Goal: Transaction & Acquisition: Book appointment/travel/reservation

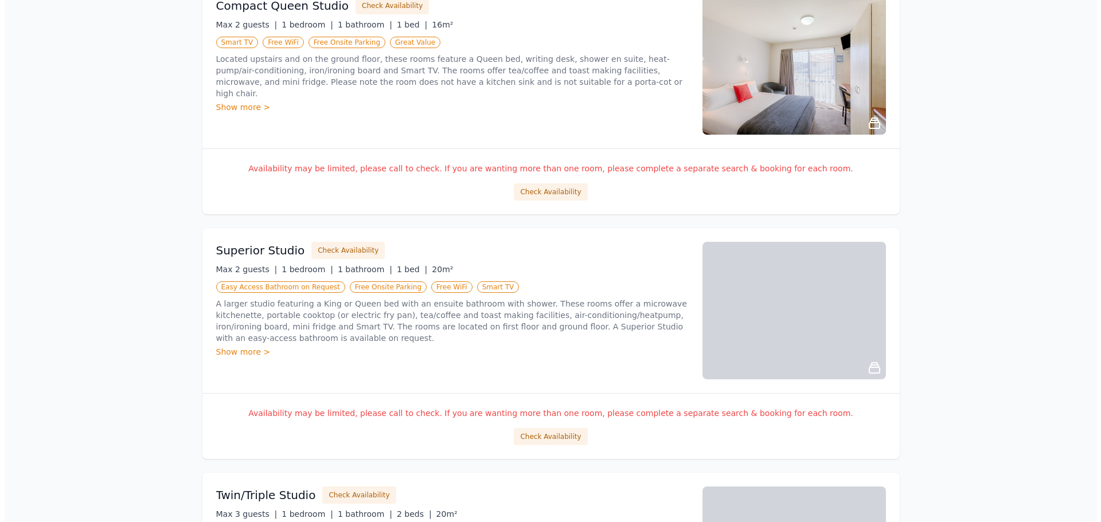
scroll to position [478, 0]
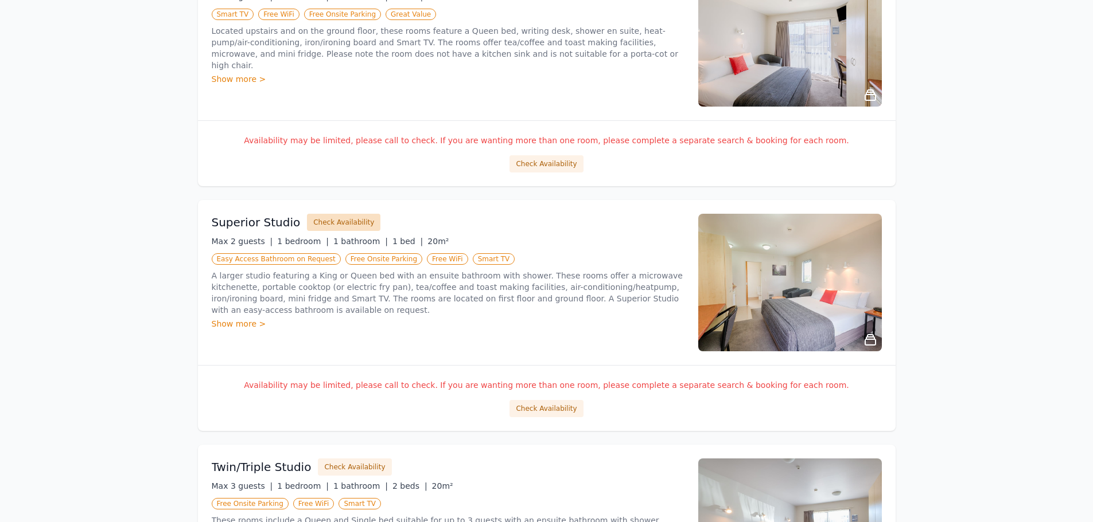
click at [346, 221] on button "Check Availability" at bounding box center [343, 222] width 73 height 17
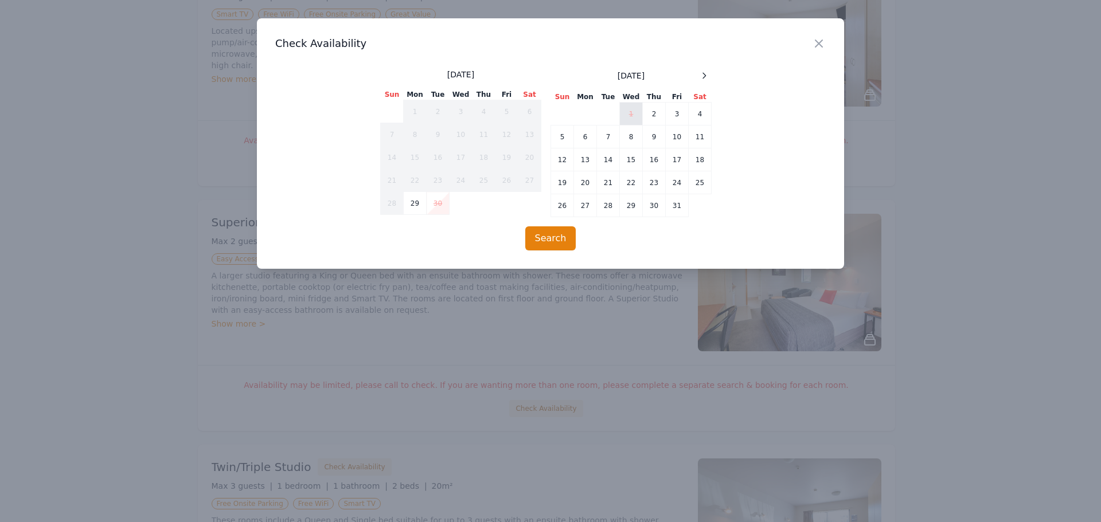
click at [633, 107] on td "1" at bounding box center [631, 114] width 23 height 23
click at [635, 141] on td "8" at bounding box center [631, 137] width 23 height 23
click at [556, 245] on button "Search" at bounding box center [550, 239] width 51 height 24
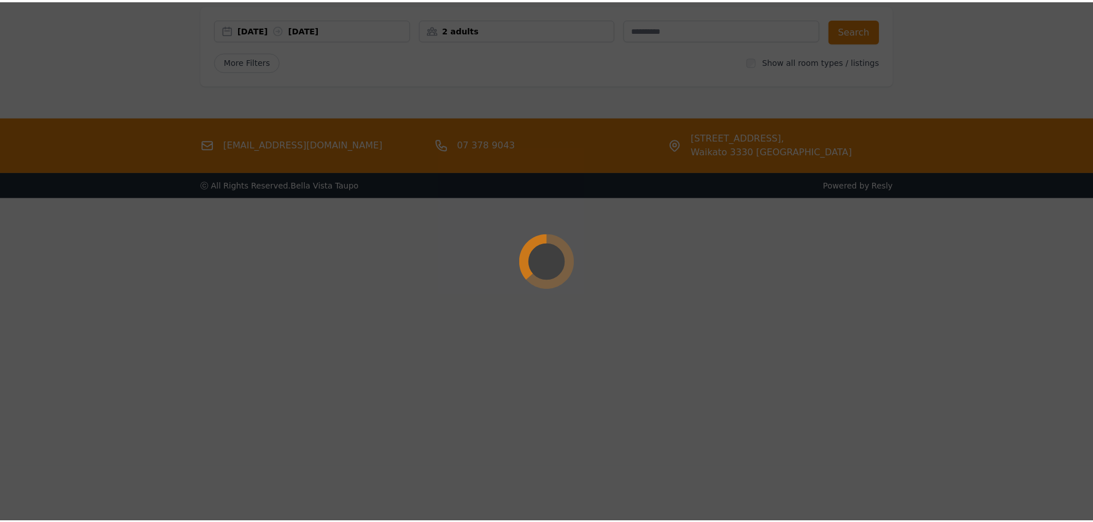
scroll to position [55, 0]
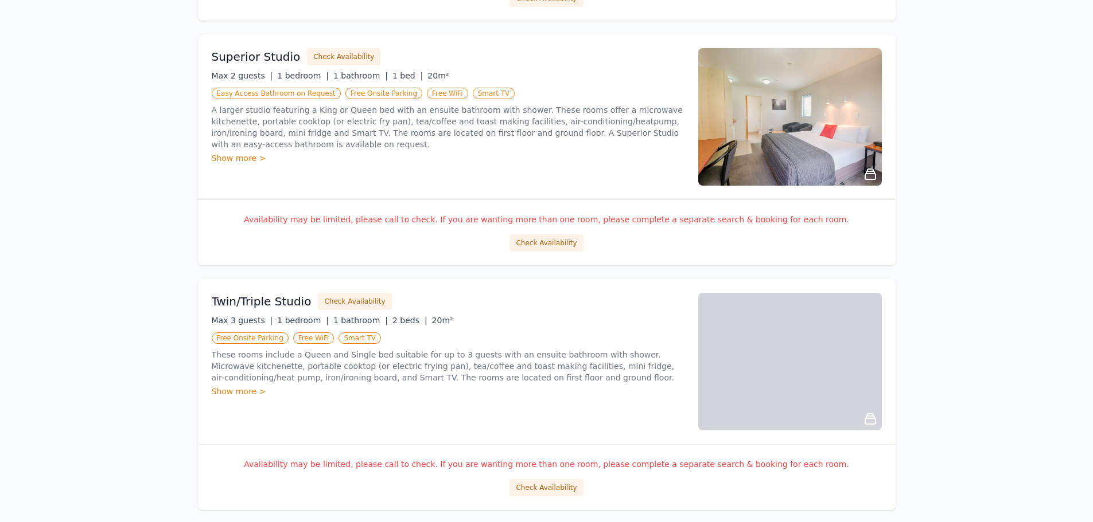
scroll to position [599, 0]
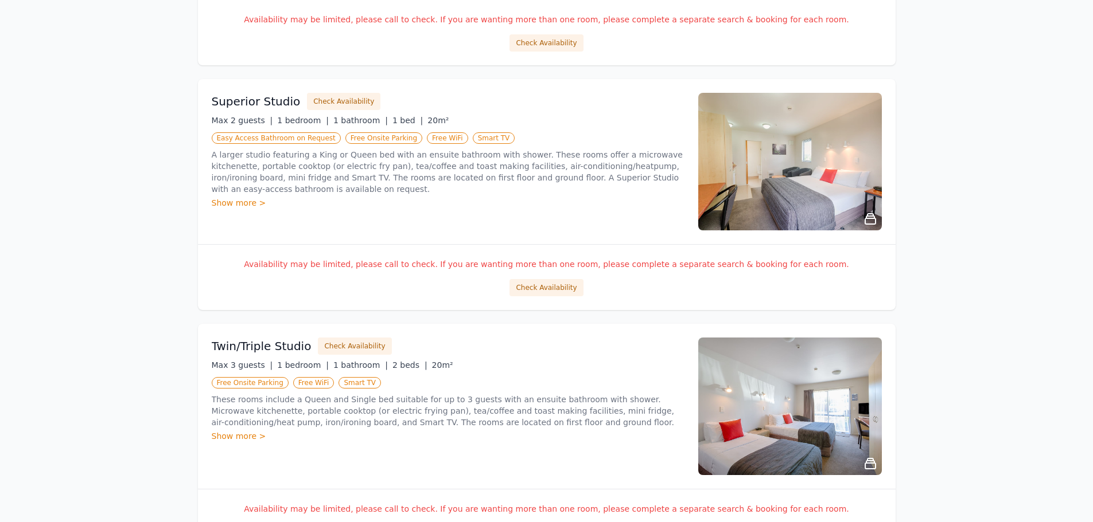
click at [237, 201] on div "Show more >" at bounding box center [448, 202] width 473 height 11
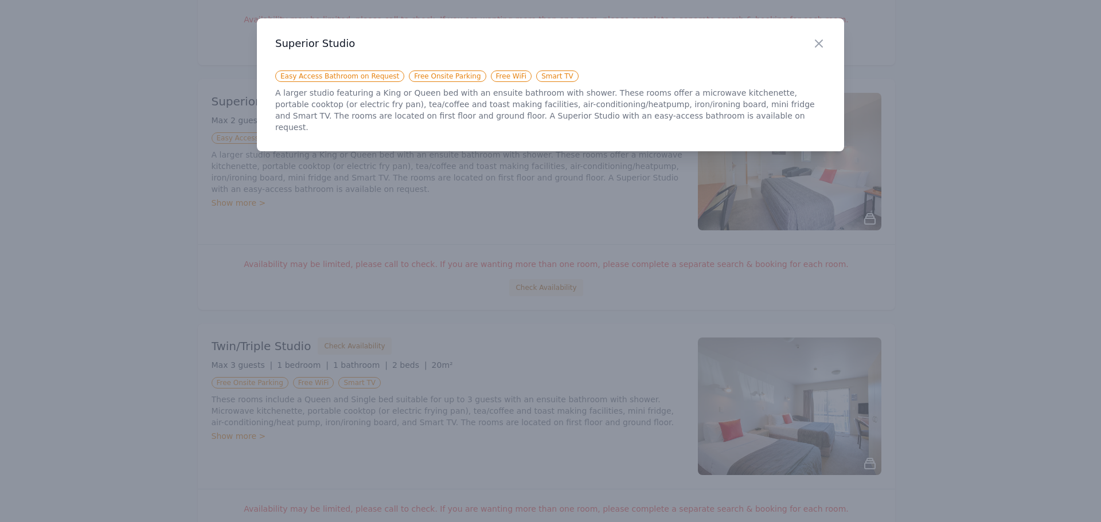
click at [824, 42] on icon "button" at bounding box center [819, 44] width 14 height 14
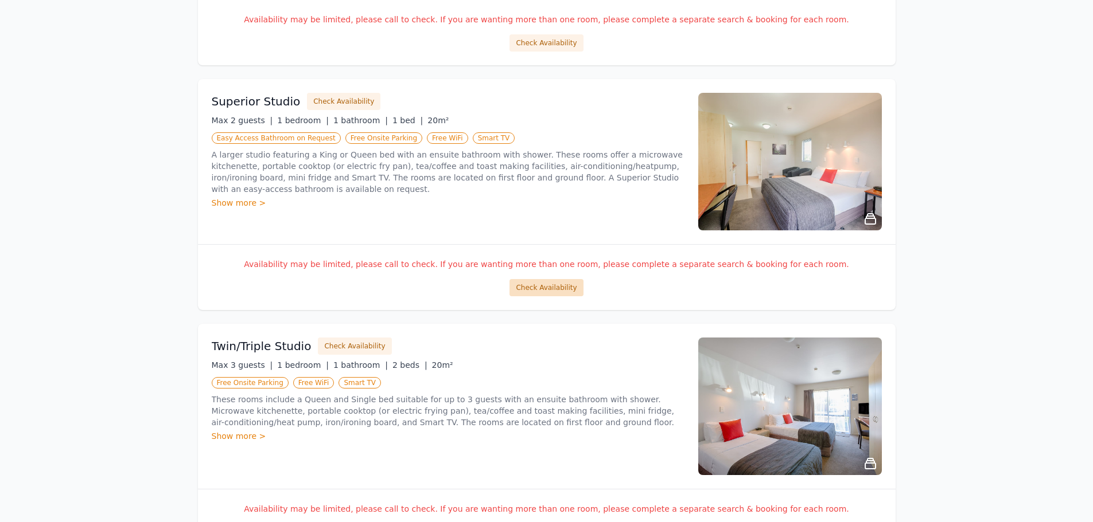
click at [545, 290] on button "Check Availability" at bounding box center [545, 287] width 73 height 17
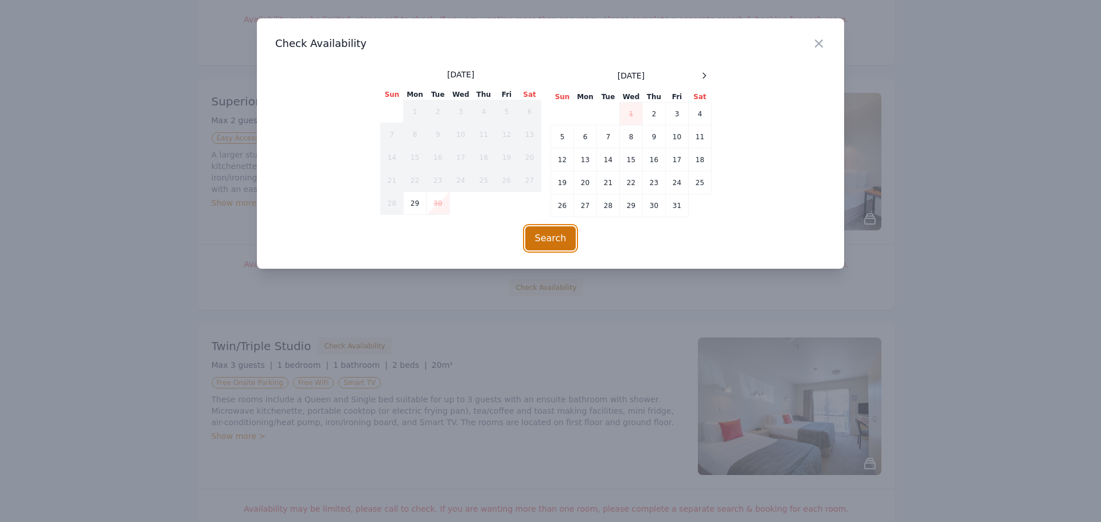
click at [555, 237] on button "Search" at bounding box center [550, 239] width 51 height 24
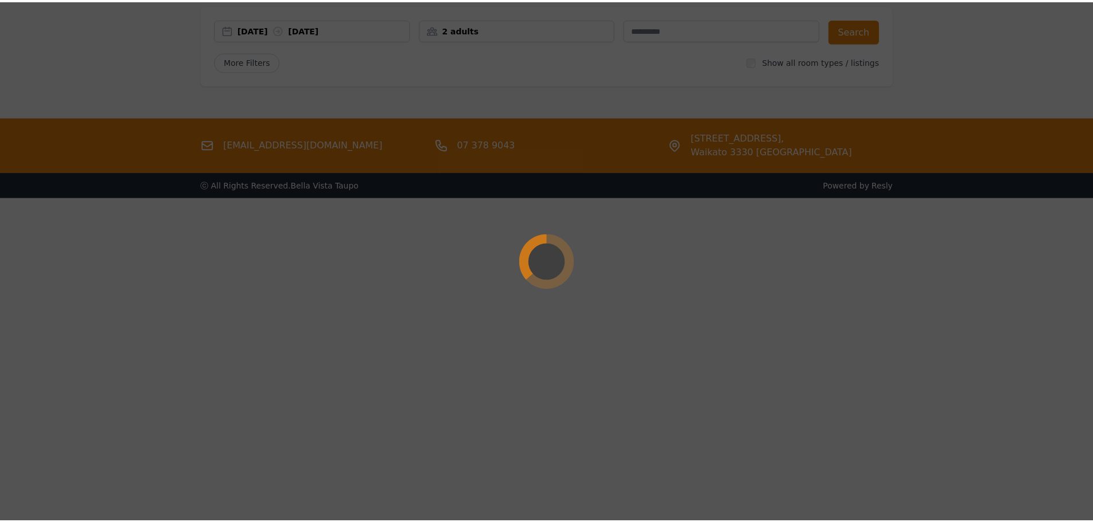
scroll to position [55, 0]
